Goal: Find specific page/section: Find specific page/section

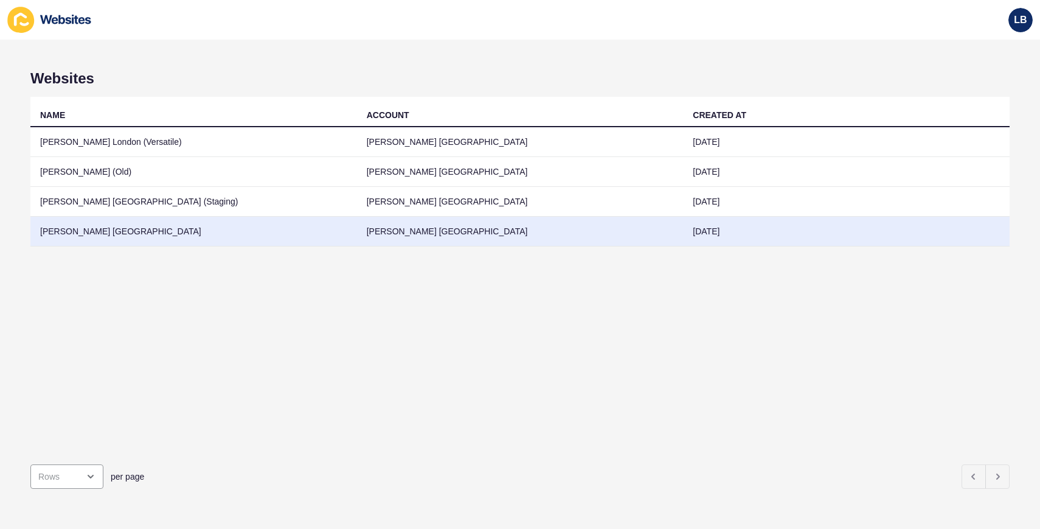
click at [160, 228] on td "[PERSON_NAME] [GEOGRAPHIC_DATA]" at bounding box center [193, 232] width 327 height 30
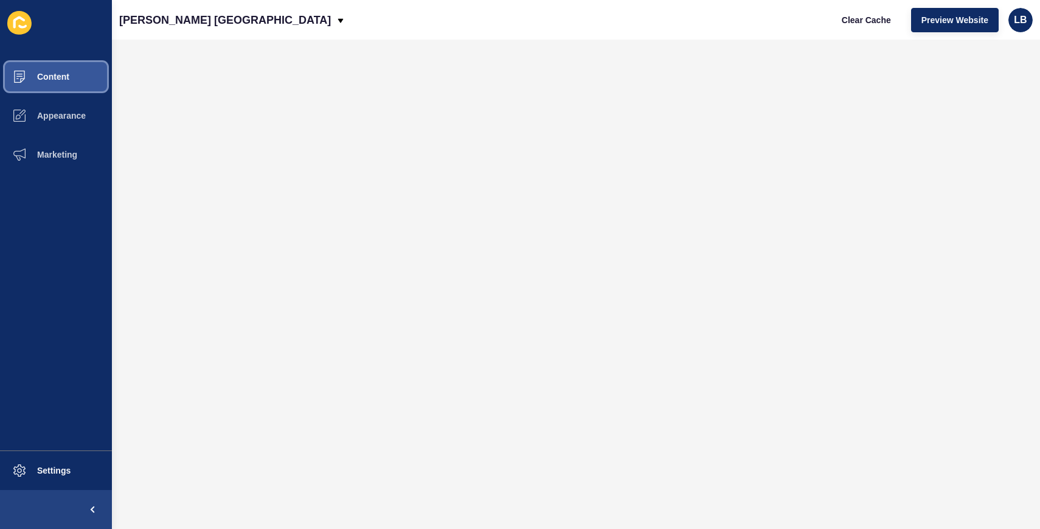
click at [79, 80] on button "Content" at bounding box center [56, 76] width 112 height 39
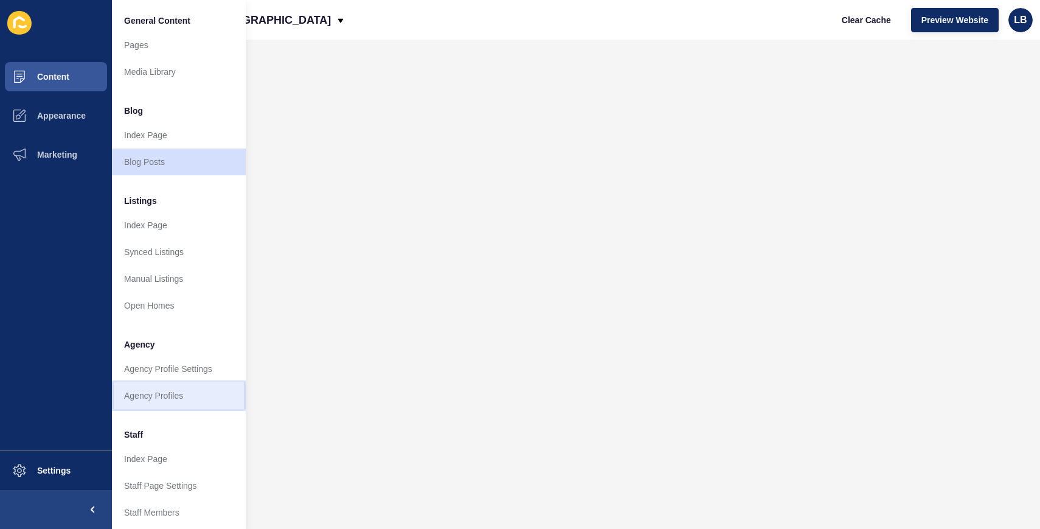
click at [169, 394] on link "Agency Profiles" at bounding box center [179, 395] width 134 height 27
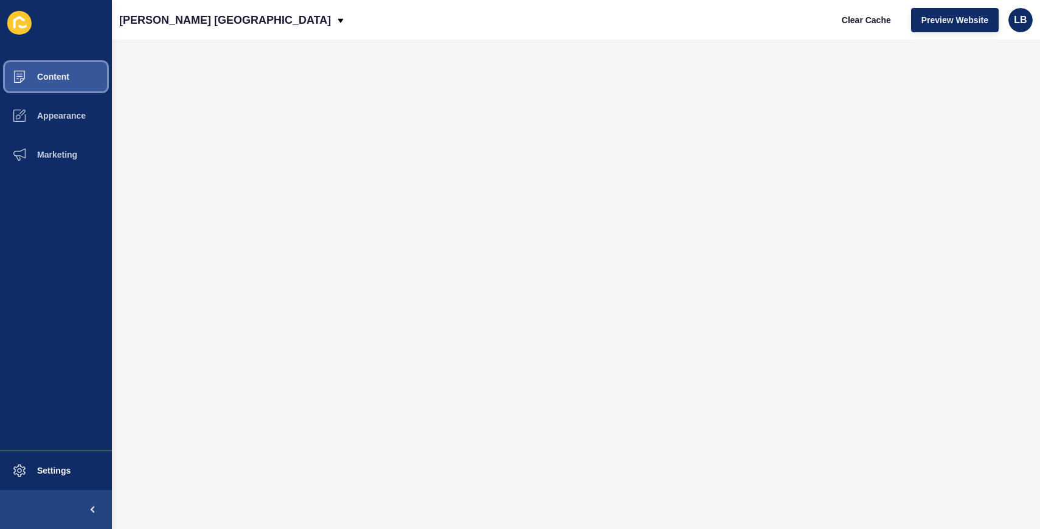
click at [64, 74] on span "Content" at bounding box center [33, 77] width 71 height 10
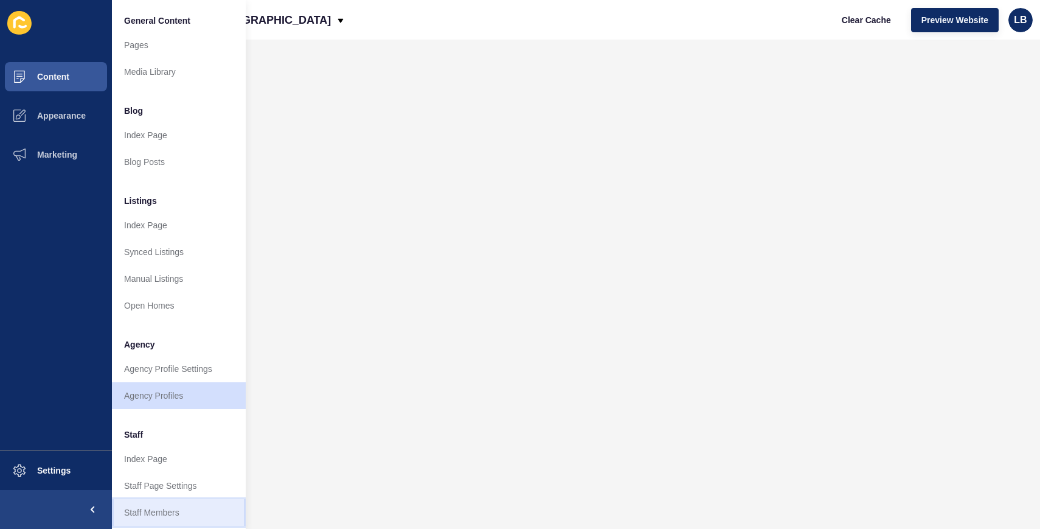
click at [180, 515] on link "Staff Members" at bounding box center [179, 512] width 134 height 27
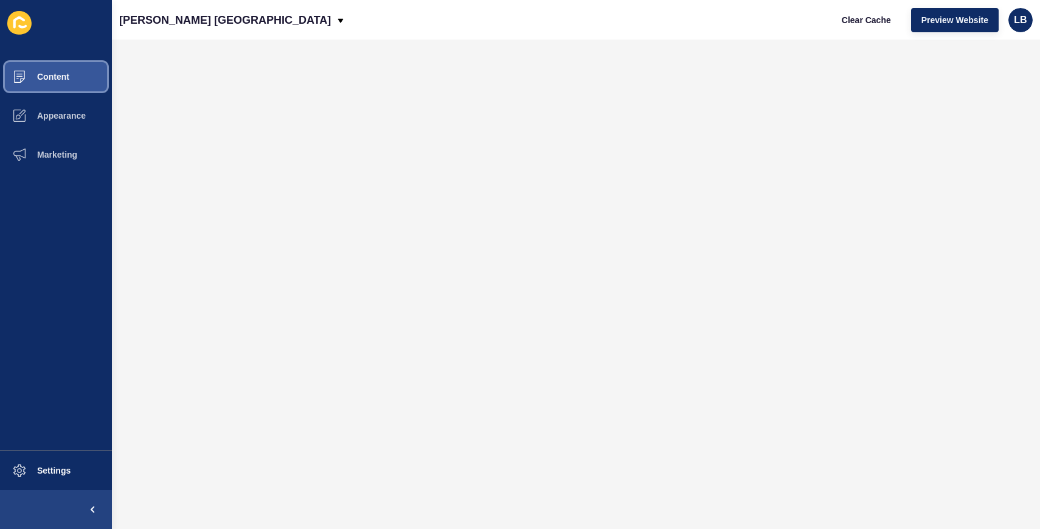
click at [51, 72] on span "Content" at bounding box center [33, 77] width 71 height 10
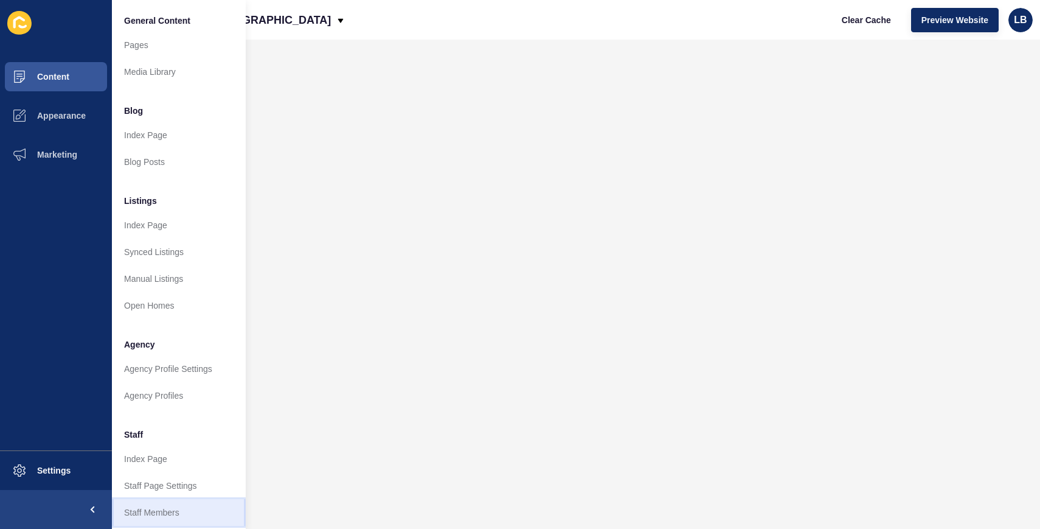
click at [172, 508] on link "Staff Members" at bounding box center [179, 512] width 134 height 27
